Goal: Task Accomplishment & Management: Complete application form

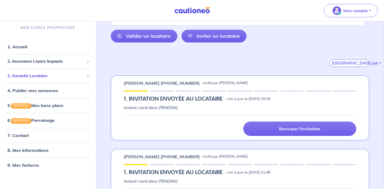
click at [25, 75] on span "3. Garantie Locataire" at bounding box center [45, 76] width 77 height 6
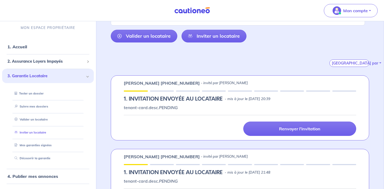
click at [37, 132] on link "Inviter un locataire" at bounding box center [29, 132] width 34 height 4
select select "FR"
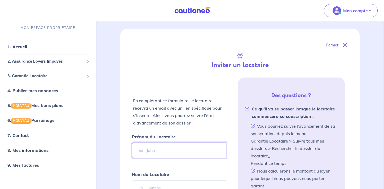
click at [165, 153] on input "Prénom du Locataire" at bounding box center [179, 149] width 94 height 15
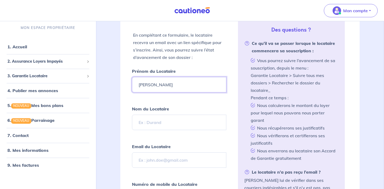
scroll to position [125, 0]
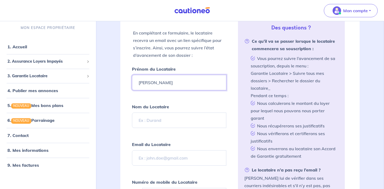
type input "patrick"
click at [157, 117] on input "Nom du Locataire" at bounding box center [179, 119] width 94 height 15
type input "barre"
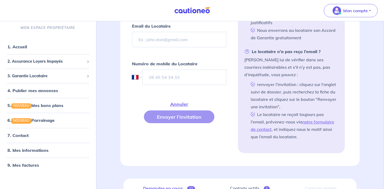
scroll to position [255, 0]
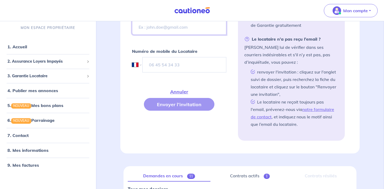
click at [164, 28] on input "Email du Locataire" at bounding box center [179, 26] width 94 height 15
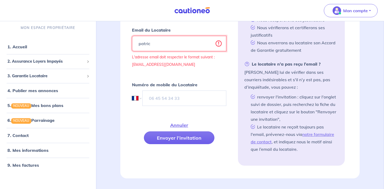
scroll to position [230, 0]
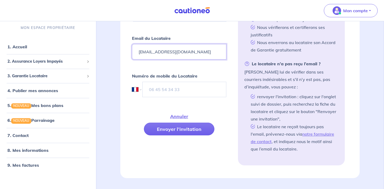
type input "patrickbarre311061@gmail.com"
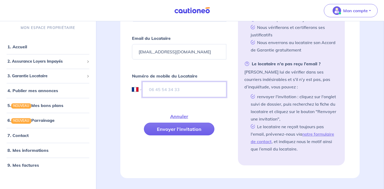
click at [154, 88] on input "tel" at bounding box center [184, 89] width 84 height 15
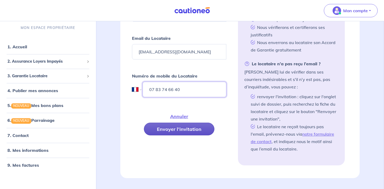
type input "07 83 74 66 40"
click at [194, 129] on button "Envoyer l’invitation" at bounding box center [179, 128] width 70 height 13
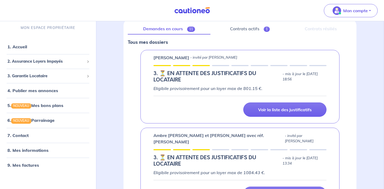
scroll to position [0, 0]
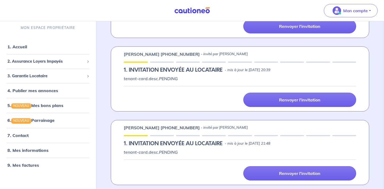
scroll to position [159, 0]
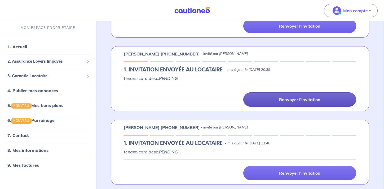
click at [279, 101] on p "Renvoyer l'invitation" at bounding box center [299, 99] width 41 height 5
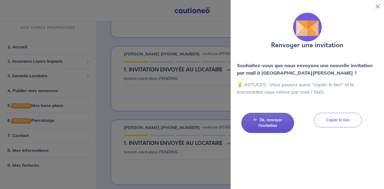
click at [276, 125] on span "Ok, renvoyer l'invitation" at bounding box center [270, 122] width 24 height 10
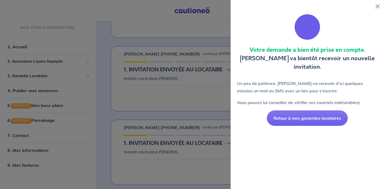
click at [213, 95] on div at bounding box center [192, 94] width 384 height 189
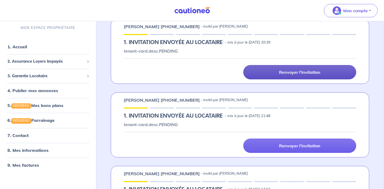
scroll to position [187, 0]
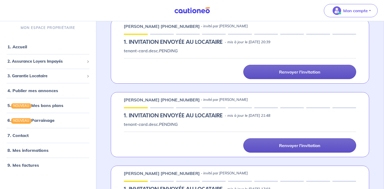
click at [278, 146] on link "Renvoyer l'invitation" at bounding box center [299, 145] width 113 height 14
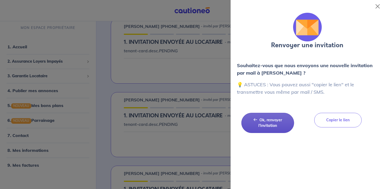
click at [274, 126] on span "Ok, renvoyer l'invitation" at bounding box center [270, 122] width 24 height 10
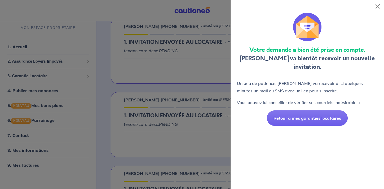
click at [225, 125] on div at bounding box center [192, 94] width 384 height 189
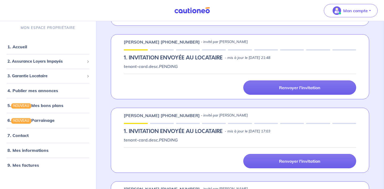
scroll to position [251, 0]
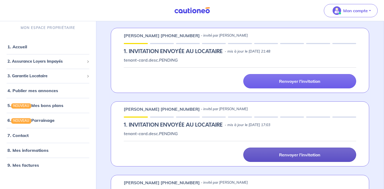
click at [288, 154] on p "Renvoyer l'invitation" at bounding box center [299, 154] width 41 height 5
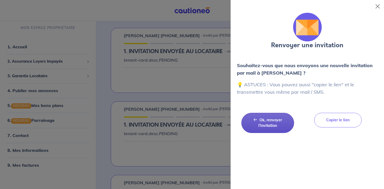
click at [276, 124] on span "Ok, renvoyer l'invitation" at bounding box center [270, 122] width 24 height 10
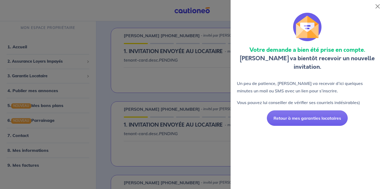
click at [207, 133] on div at bounding box center [192, 94] width 384 height 189
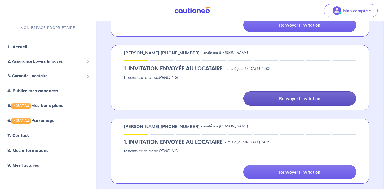
scroll to position [308, 0]
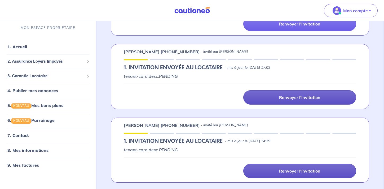
click at [264, 169] on link "Renvoyer l'invitation" at bounding box center [299, 170] width 113 height 14
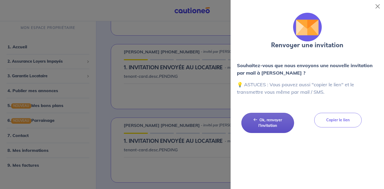
click at [272, 126] on span "Ok, renvoyer l'invitation" at bounding box center [270, 122] width 24 height 10
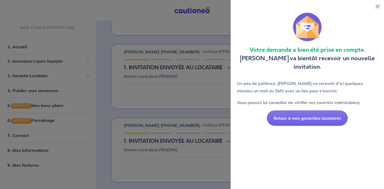
click at [194, 122] on div at bounding box center [192, 94] width 384 height 189
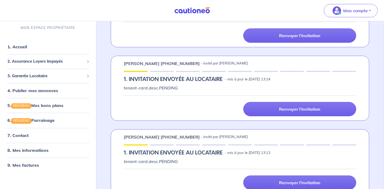
scroll to position [453, 0]
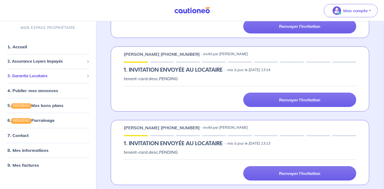
click at [59, 75] on span "3. Garantie Locataire" at bounding box center [45, 76] width 77 height 6
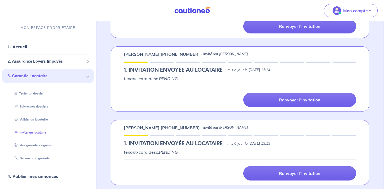
click at [46, 131] on link "Inviter un locataire" at bounding box center [29, 132] width 34 height 4
select select "FR"
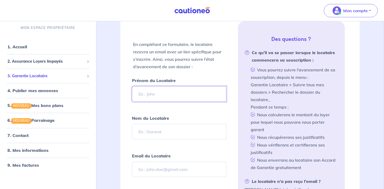
scroll to position [113, 0]
click at [52, 77] on span "3. Garantie Locataire" at bounding box center [45, 76] width 77 height 6
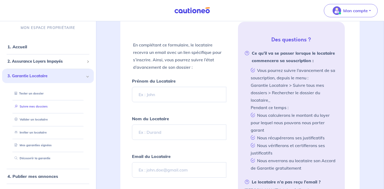
click at [48, 106] on link "Suivre mes dossiers" at bounding box center [29, 106] width 35 height 4
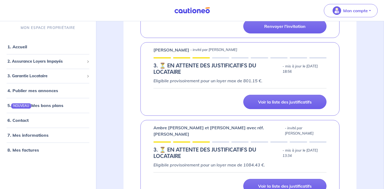
scroll to position [441, 0]
